Goal: Information Seeking & Learning: Learn about a topic

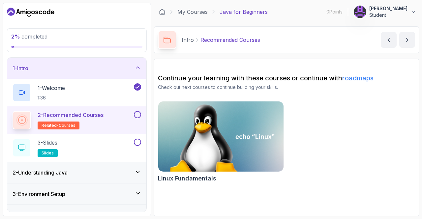
drag, startPoint x: 421, startPoint y: 93, endPoint x: 421, endPoint y: 101, distance: 7.9
drag, startPoint x: 421, startPoint y: 101, endPoint x: 338, endPoint y: 23, distance: 113.8
click at [338, 23] on main "My Courses Java for Beginners 0 Points 1 Mathew Student 1 - Intro 2 % completed…" at bounding box center [287, 110] width 266 height 214
click at [115, 128] on div "2 - Recommended Courses related-courses" at bounding box center [73, 120] width 120 height 18
click at [109, 115] on div "2 - Recommended Courses related-courses" at bounding box center [73, 120] width 120 height 18
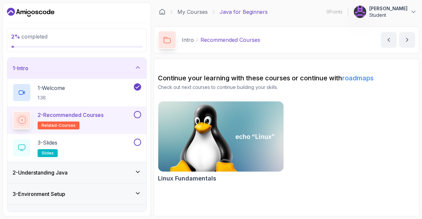
click at [137, 116] on button at bounding box center [137, 114] width 7 height 7
click at [58, 115] on p "2 - Recommended Courses" at bounding box center [71, 115] width 66 height 8
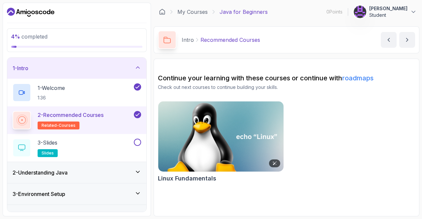
click at [256, 150] on img at bounding box center [220, 137] width 131 height 74
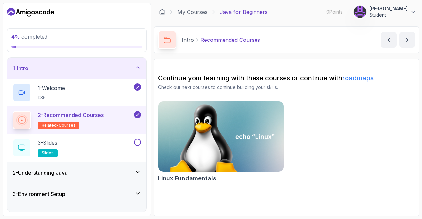
click at [74, 109] on div "2 - Recommended Courses related-courses" at bounding box center [76, 120] width 139 height 28
click at [62, 139] on div "3 - Slides slides" at bounding box center [73, 148] width 120 height 18
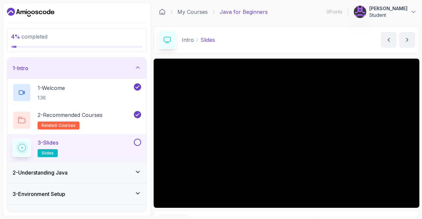
click at [139, 141] on button at bounding box center [137, 142] width 7 height 7
click at [104, 173] on div "2 - Understanding Java" at bounding box center [77, 173] width 128 height 8
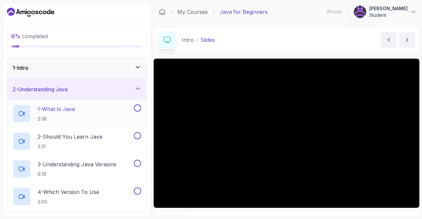
click at [117, 112] on div "1 - What Is Java 2:38" at bounding box center [73, 113] width 120 height 18
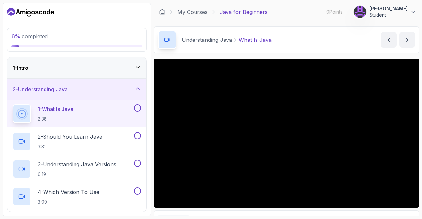
click at [138, 108] on button at bounding box center [137, 107] width 7 height 7
click at [138, 135] on button at bounding box center [137, 135] width 7 height 7
click at [137, 163] on button at bounding box center [137, 163] width 7 height 7
click at [403, 40] on button "next content" at bounding box center [407, 40] width 16 height 16
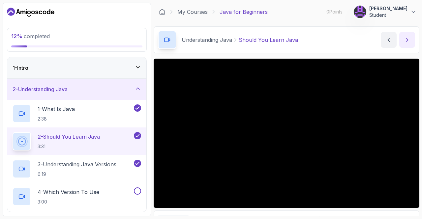
click at [403, 40] on button "next content" at bounding box center [407, 40] width 16 height 16
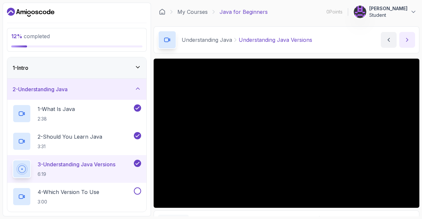
click at [403, 40] on button "next content" at bounding box center [407, 40] width 16 height 16
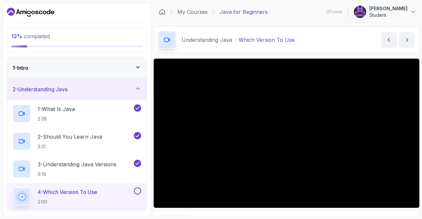
click at [139, 188] on button at bounding box center [137, 190] width 7 height 7
click at [402, 45] on button "next content" at bounding box center [407, 40] width 16 height 16
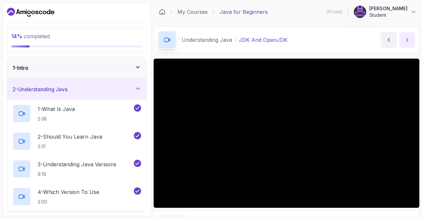
click at [410, 43] on icon "next content" at bounding box center [407, 40] width 7 height 7
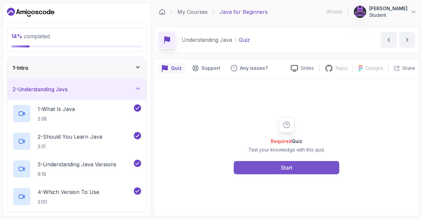
click at [270, 170] on button "Start" at bounding box center [286, 167] width 105 height 13
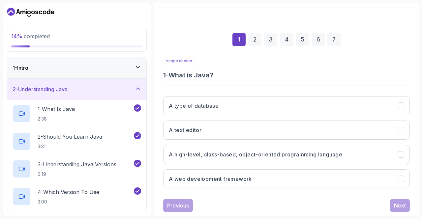
scroll to position [72, 0]
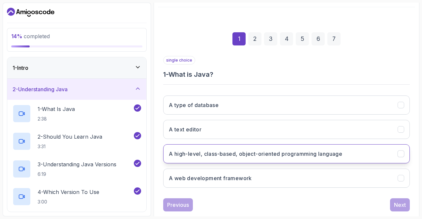
click at [402, 153] on icon "A high-level, class-based, object-oriented programming language" at bounding box center [401, 154] width 6 height 6
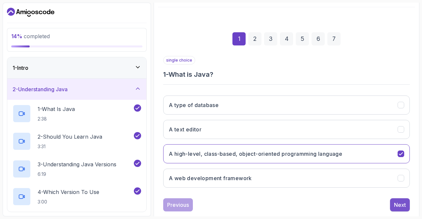
click at [406, 203] on button "Next" at bounding box center [400, 204] width 20 height 13
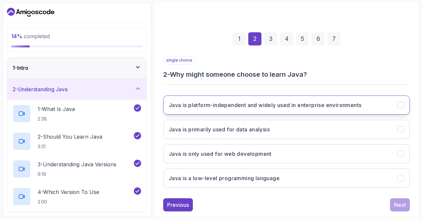
click at [405, 100] on button "Java is platform-independent and widely used in enterprise environments" at bounding box center [286, 105] width 246 height 19
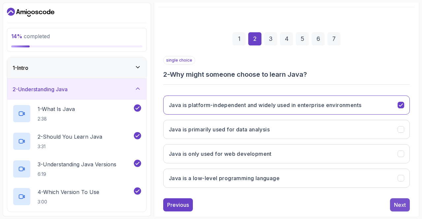
click at [405, 204] on div "Next" at bounding box center [400, 205] width 12 height 8
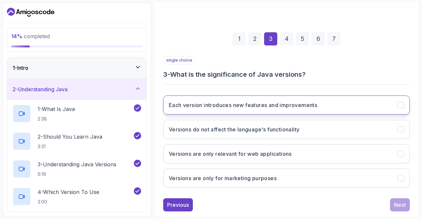
click at [403, 105] on icon "Each version introduces new features and improvements" at bounding box center [401, 105] width 6 height 6
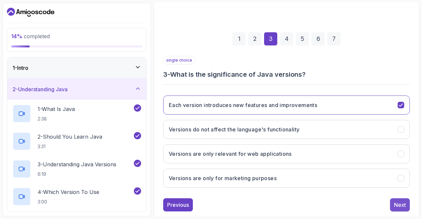
click at [405, 202] on div "Next" at bounding box center [400, 205] width 12 height 8
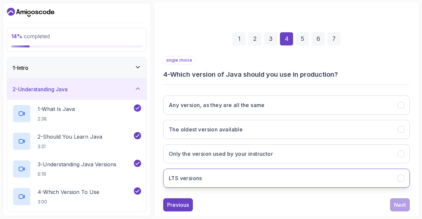
click at [401, 180] on div "LTS versions" at bounding box center [400, 178] width 7 height 7
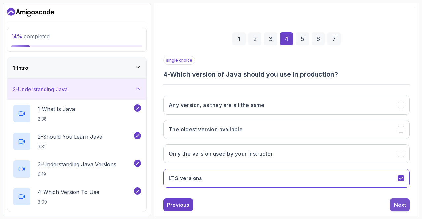
click at [400, 203] on div "Next" at bounding box center [400, 205] width 12 height 8
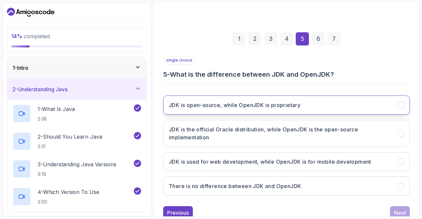
click at [403, 102] on icon "JDK is open-source, while OpenJDK is proprietary" at bounding box center [401, 105] width 6 height 6
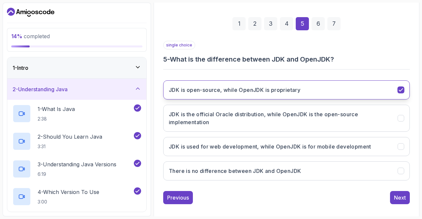
scroll to position [92, 0]
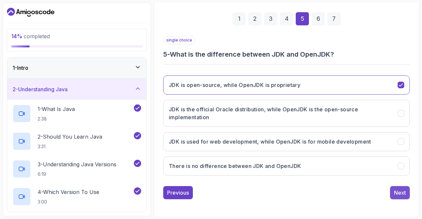
click at [404, 192] on div "Next" at bounding box center [400, 193] width 12 height 8
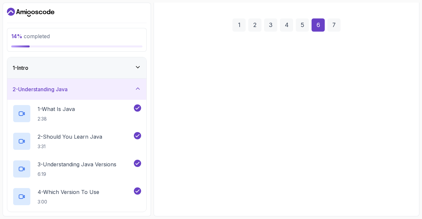
scroll to position [84, 0]
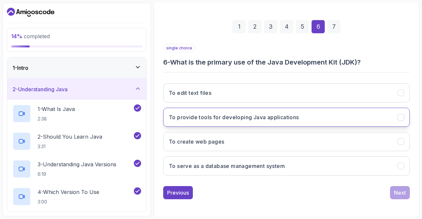
click at [403, 118] on icon "To provide tools for developing Java applications" at bounding box center [401, 117] width 6 height 6
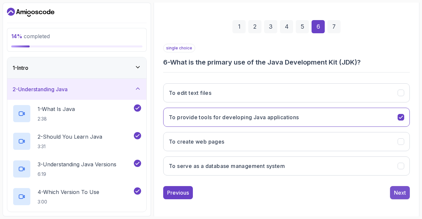
click at [403, 194] on div "Next" at bounding box center [400, 193] width 12 height 8
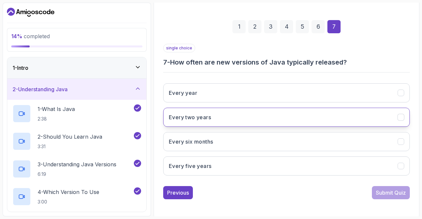
click at [403, 118] on icon "Every two years" at bounding box center [401, 117] width 6 height 6
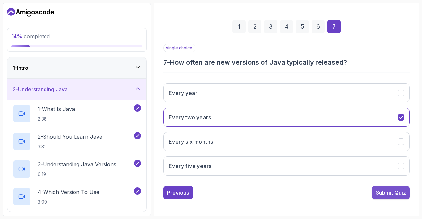
click at [403, 192] on div "Submit Quiz" at bounding box center [391, 193] width 30 height 8
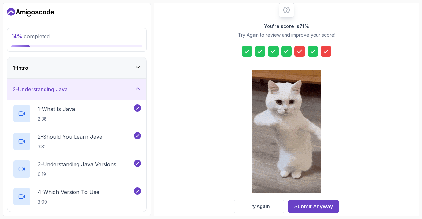
scroll to position [86, 0]
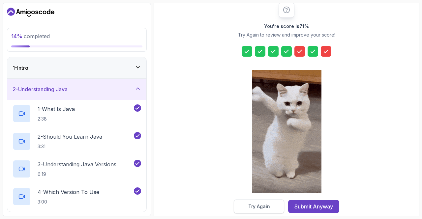
click at [271, 208] on button "Try Again" at bounding box center [259, 207] width 50 height 14
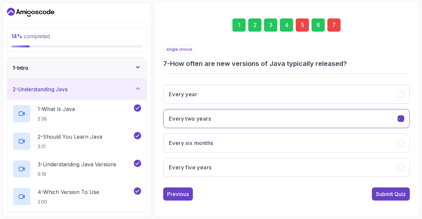
scroll to position [84, 0]
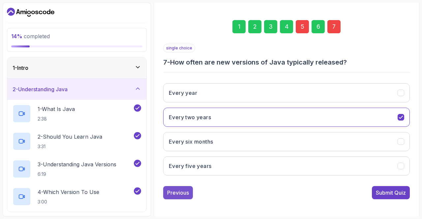
click at [181, 192] on div "Previous" at bounding box center [178, 193] width 22 height 8
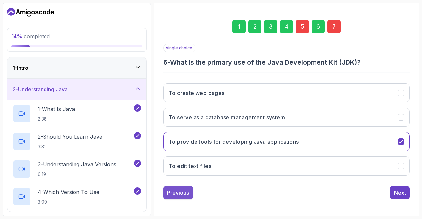
click at [188, 194] on div "Previous" at bounding box center [178, 193] width 22 height 8
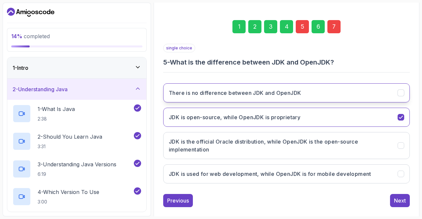
click at [402, 92] on icon "There is no difference between JDK and OpenJDK" at bounding box center [401, 93] width 4 height 3
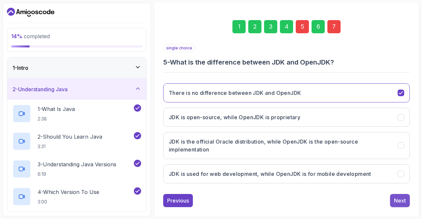
click at [406, 204] on button "Next" at bounding box center [400, 200] width 20 height 13
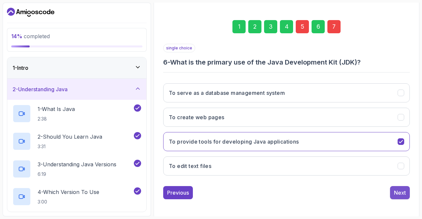
click at [404, 196] on button "Next" at bounding box center [400, 192] width 20 height 13
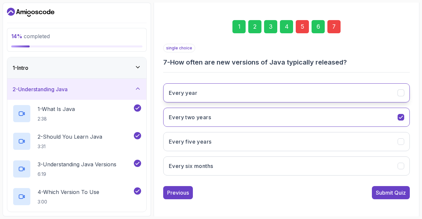
click at [408, 91] on button "Every year" at bounding box center [286, 92] width 246 height 19
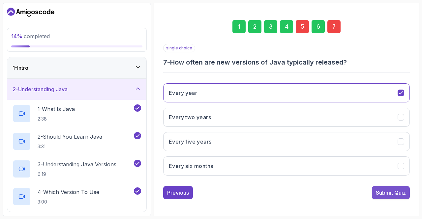
click at [403, 192] on div "Submit Quiz" at bounding box center [391, 193] width 30 height 8
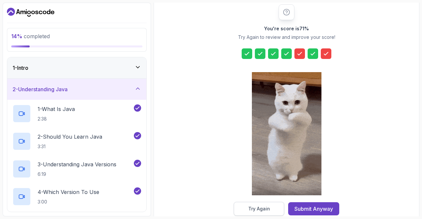
click at [272, 210] on button "Try Again" at bounding box center [259, 209] width 50 height 14
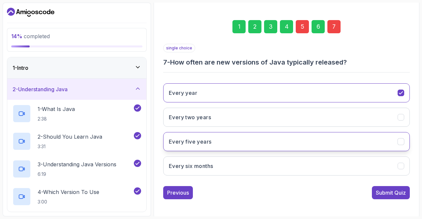
click at [402, 142] on icon "Every five years" at bounding box center [401, 142] width 6 height 6
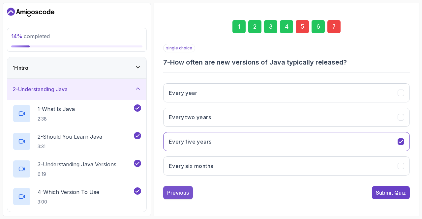
click at [186, 191] on div "Previous" at bounding box center [178, 193] width 22 height 8
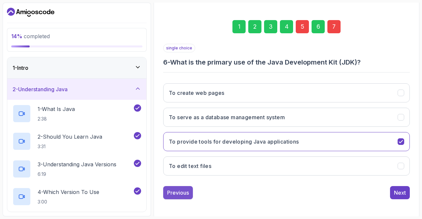
click at [192, 194] on button "Previous" at bounding box center [178, 192] width 30 height 13
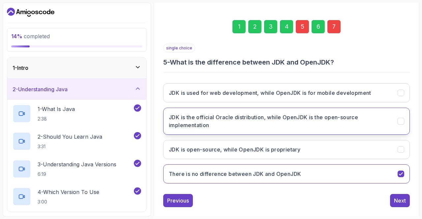
click at [403, 119] on icon "JDK is the official Oracle distribution, while OpenJDK is the open-source imple…" at bounding box center [401, 121] width 6 height 6
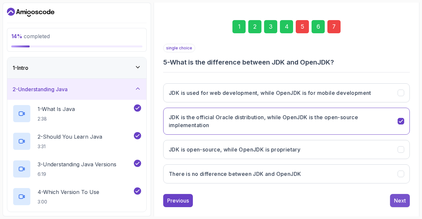
click at [400, 202] on div "Next" at bounding box center [400, 201] width 12 height 8
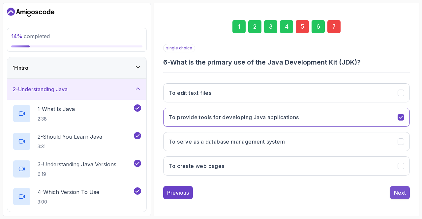
click at [404, 196] on button "Next" at bounding box center [400, 192] width 20 height 13
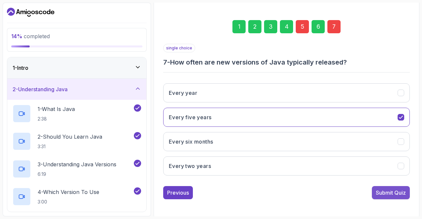
click at [405, 193] on div "Submit Quiz" at bounding box center [391, 193] width 30 height 8
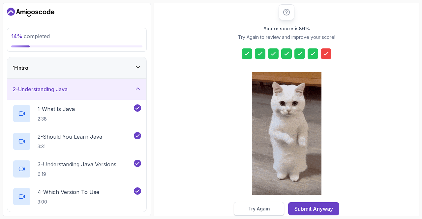
click at [274, 211] on button "Try Again" at bounding box center [259, 209] width 50 height 14
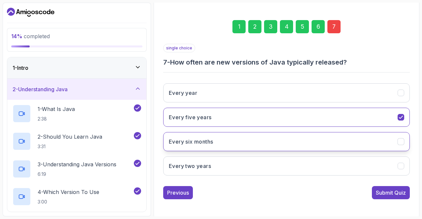
click at [402, 141] on icon "Every six months" at bounding box center [401, 142] width 6 height 6
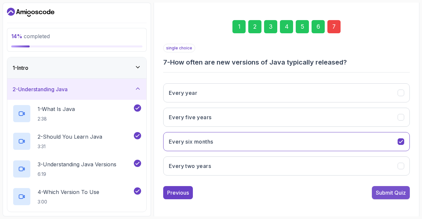
click at [394, 194] on div "Submit Quiz" at bounding box center [391, 193] width 30 height 8
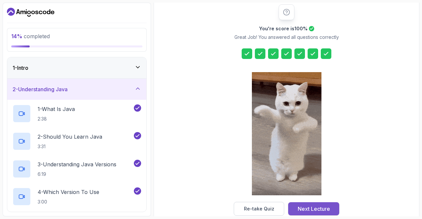
click at [315, 210] on div "Next Lecture" at bounding box center [314, 209] width 32 height 8
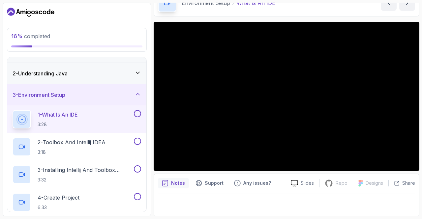
scroll to position [18, 0]
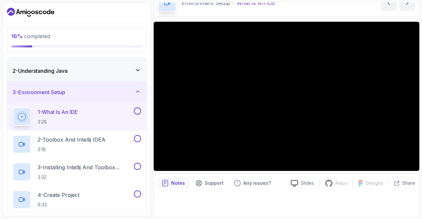
click at [136, 108] on button at bounding box center [137, 110] width 7 height 7
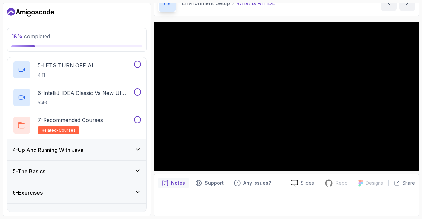
scroll to position [187, 0]
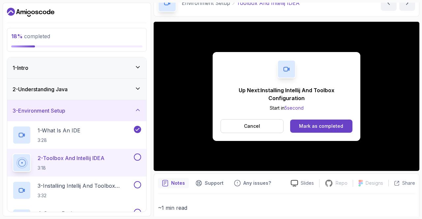
click at [138, 156] on button at bounding box center [137, 157] width 7 height 7
click at [140, 185] on button at bounding box center [137, 184] width 7 height 7
click at [135, 185] on icon at bounding box center [137, 185] width 6 height 7
click at [92, 185] on p "3 - Installing Intellij And Toolbox Configuration" at bounding box center [85, 186] width 95 height 8
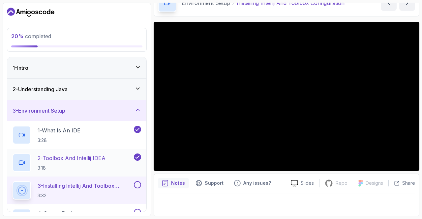
click at [85, 163] on h2 "2 - Toolbox And Intellij IDEA 3:18" at bounding box center [72, 162] width 68 height 17
click at [221, 14] on div "Environment Setup Installing Intellij And Toolbox Configuration Installing Inte…" at bounding box center [287, 2] width 266 height 27
click at [150, 53] on div "20 % completed 1 - Intro 2 - Understanding Java 3 - Environment Setup 1 - What …" at bounding box center [77, 110] width 148 height 214
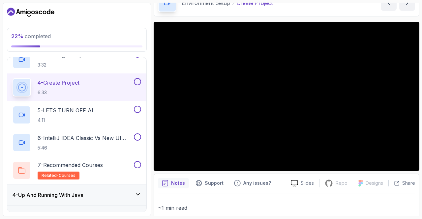
scroll to position [136, 0]
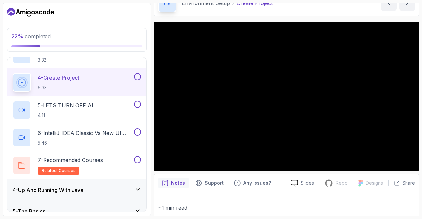
click at [152, 15] on div "22 % completed 1 - Intro 2 - Understanding Java 3 - Environment Setup 1 - What …" at bounding box center [211, 110] width 416 height 214
click at [421, 20] on section "22 % completed 1 - Intro 2 - Understanding Java 3 - Environment Setup 1 - What …" at bounding box center [211, 109] width 422 height 219
click at [421, 24] on section "22 % completed 1 - Intro 2 - Understanding Java 3 - Environment Setup 1 - What …" at bounding box center [211, 109] width 422 height 219
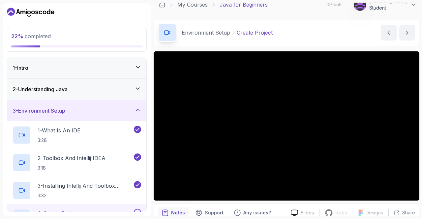
scroll to position [0, 0]
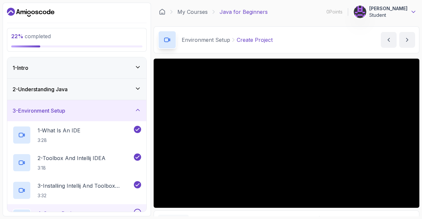
click at [412, 12] on icon at bounding box center [413, 12] width 7 height 7
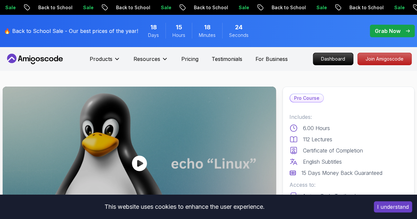
scroll to position [5, 0]
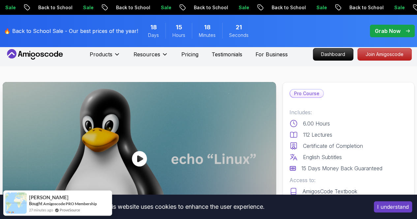
click at [399, 209] on button "I understand" at bounding box center [393, 206] width 38 height 11
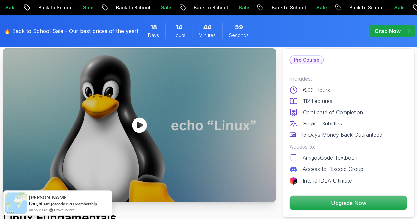
scroll to position [0, 0]
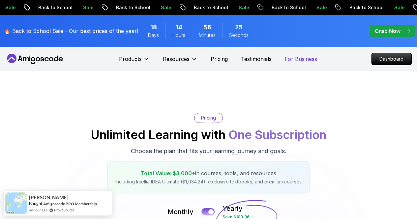
click at [395, 31] on p "Grab Now" at bounding box center [388, 31] width 26 height 8
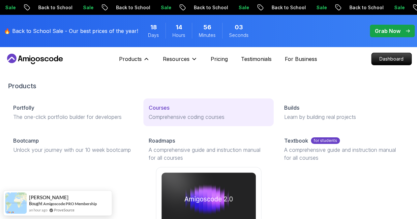
click at [149, 112] on p "Courses" at bounding box center [159, 108] width 21 height 8
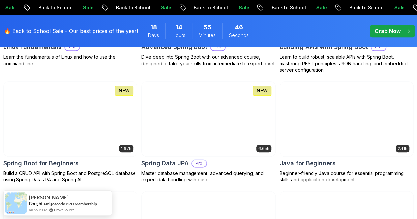
scroll to position [305, 0]
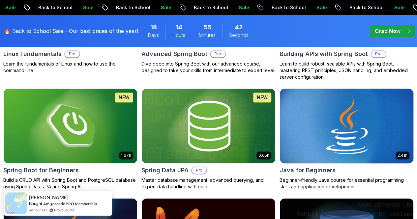
click at [329, 166] on h2 "Java for Beginners" at bounding box center [307, 170] width 56 height 9
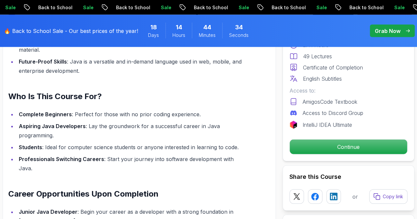
scroll to position [299, 0]
